Goal: Navigation & Orientation: Find specific page/section

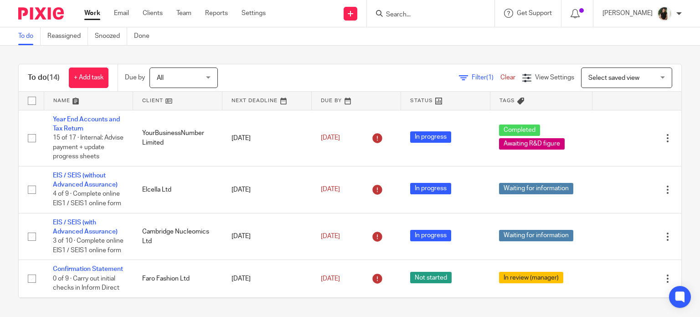
click at [432, 11] on input "Search" at bounding box center [426, 15] width 82 height 8
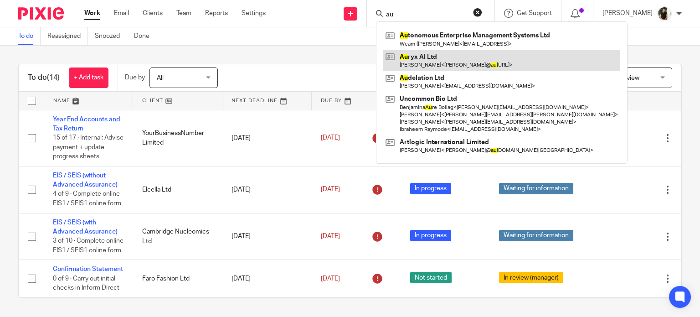
type input "au"
click at [441, 60] on link at bounding box center [502, 60] width 237 height 21
